Goal: Task Accomplishment & Management: Manage account settings

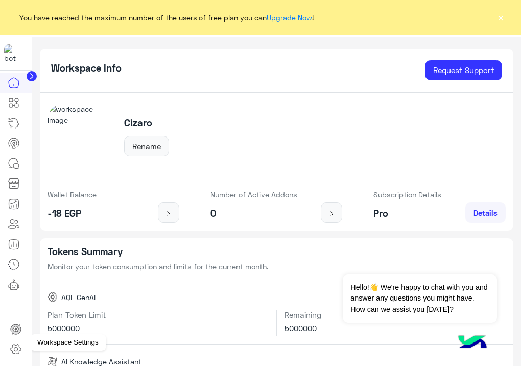
click at [12, 348] on icon at bounding box center [16, 350] width 10 height 10
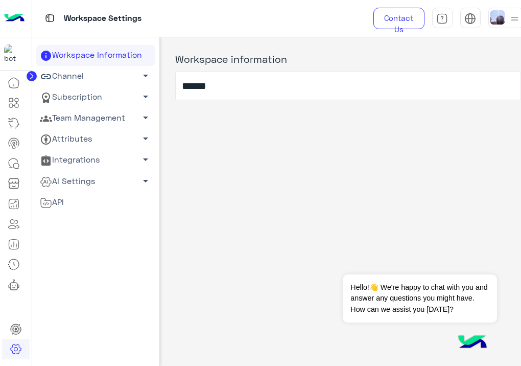
click at [79, 117] on link "Team Management arrow_drop_down" at bounding box center [96, 118] width 120 height 21
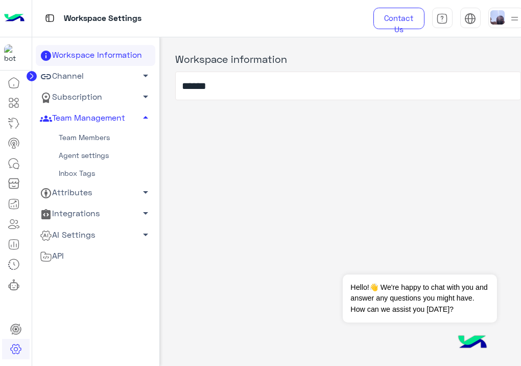
click at [76, 141] on link "Team Members" at bounding box center [96, 138] width 120 height 18
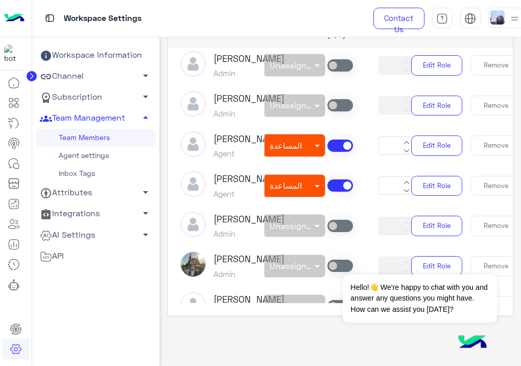
scroll to position [153, 0]
